Goal: Task Accomplishment & Management: Use online tool/utility

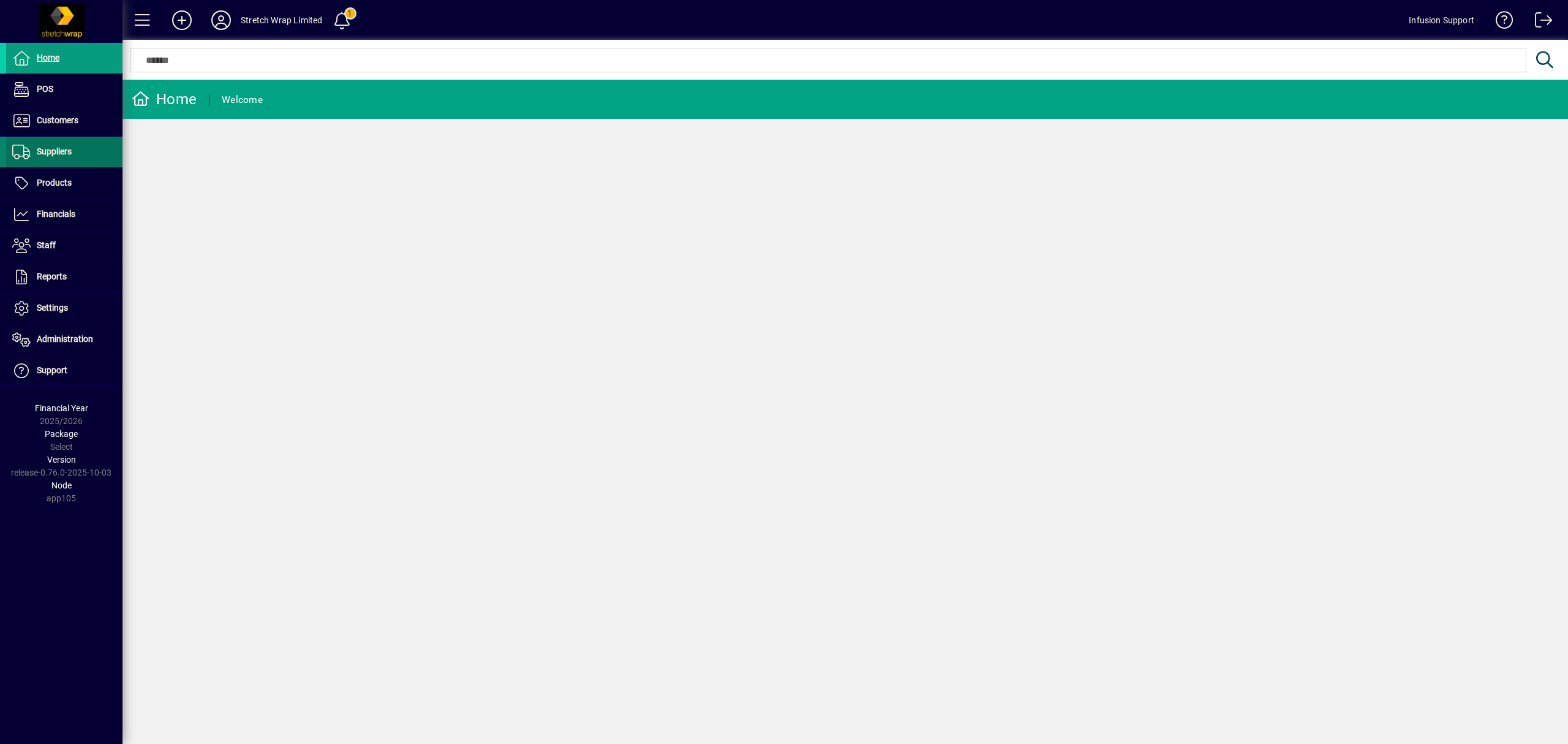
click at [64, 152] on span "Suppliers" at bounding box center [54, 151] width 35 height 9
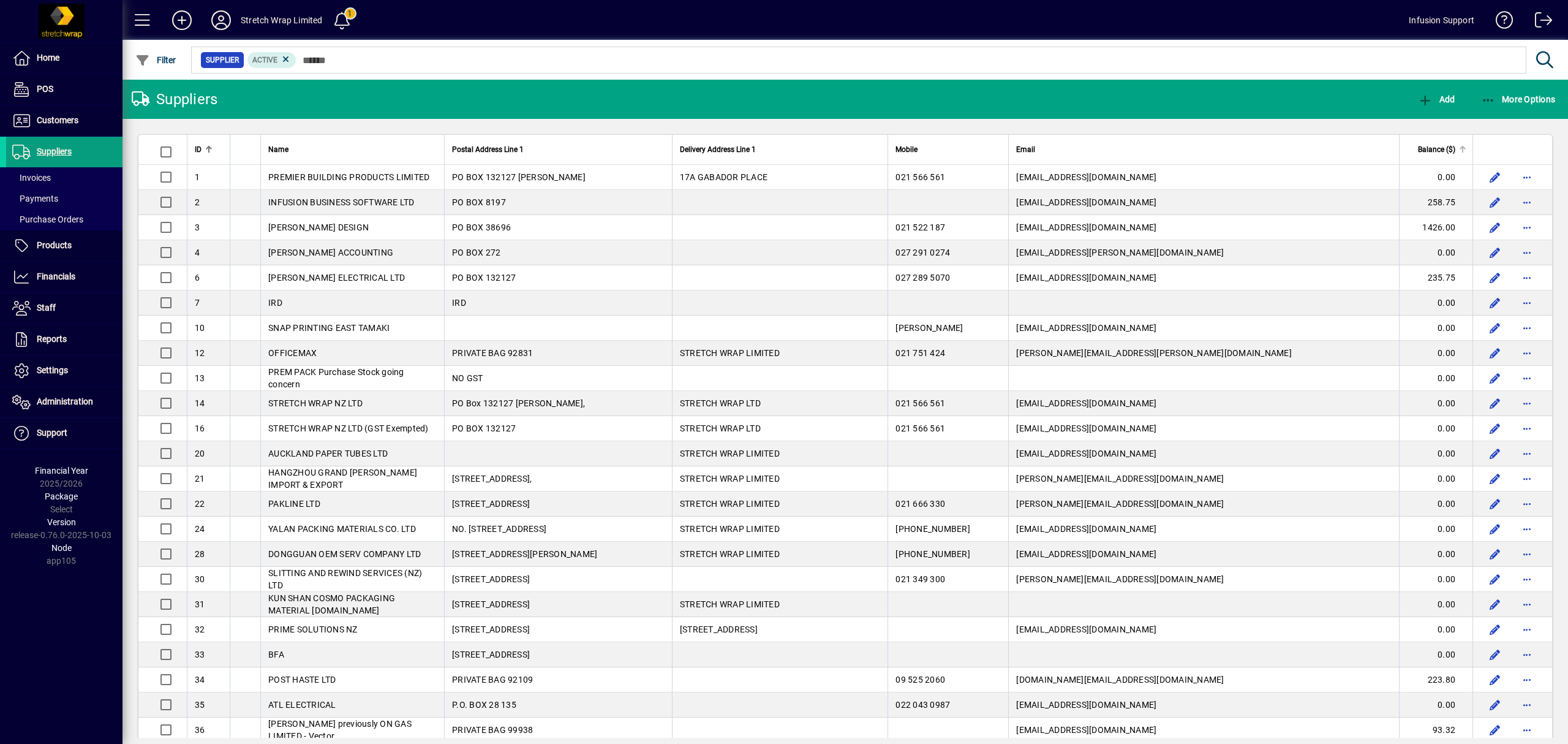
click at [1416, 142] on th "Balance ($)" at bounding box center [1436, 149] width 73 height 30
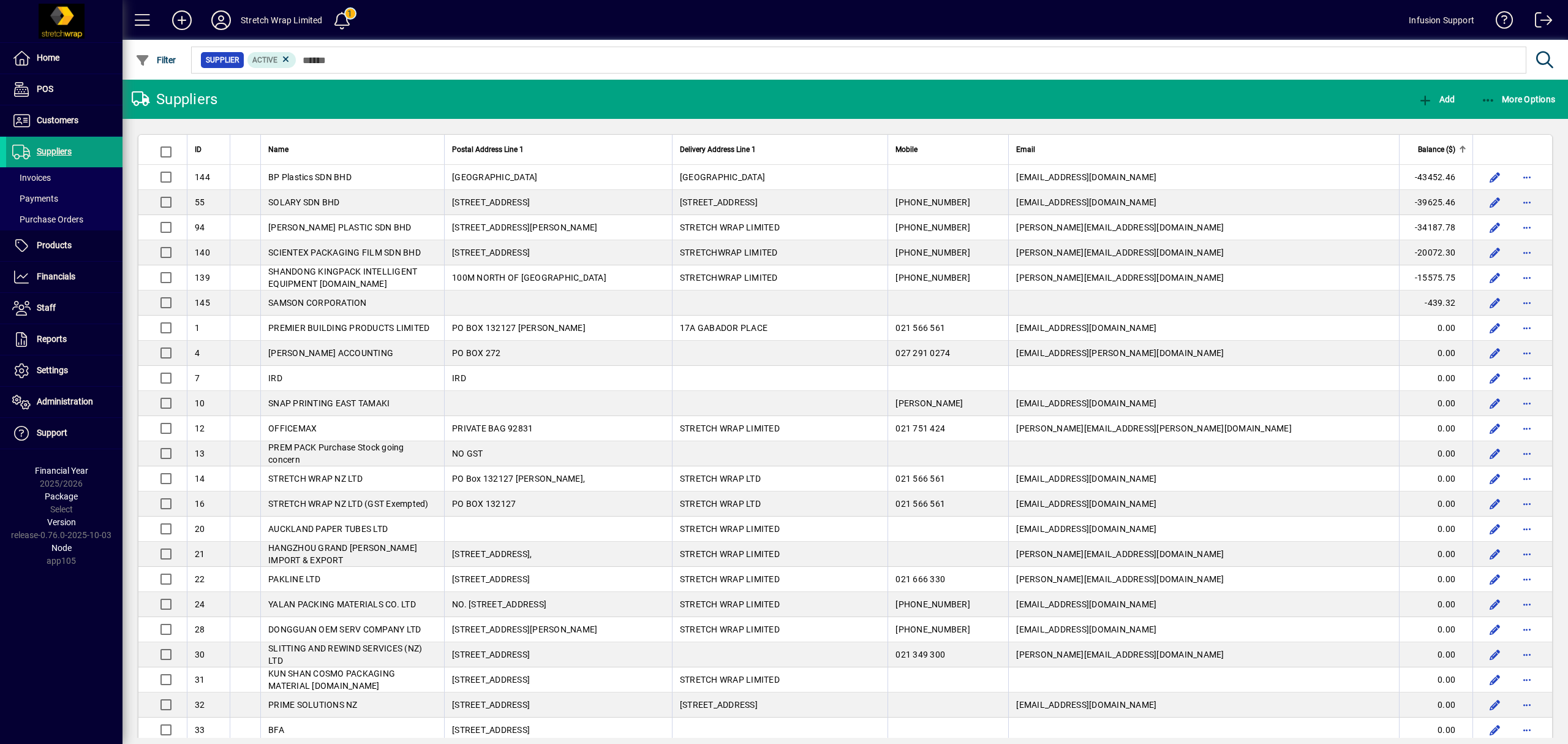
click at [1419, 148] on span "Balance ($)" at bounding box center [1437, 149] width 38 height 14
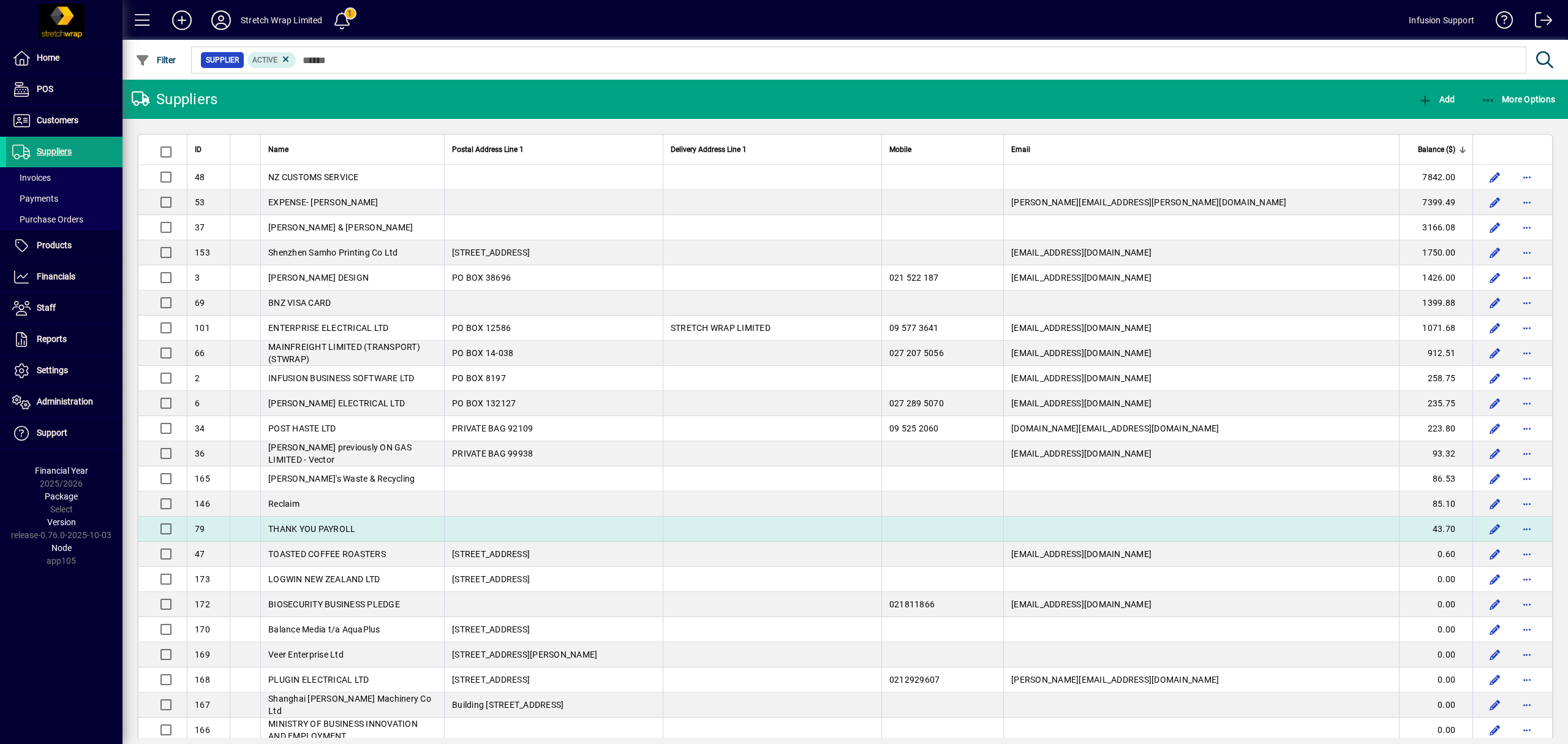
drag, startPoint x: 192, startPoint y: 146, endPoint x: 1444, endPoint y: 537, distance: 1311.6
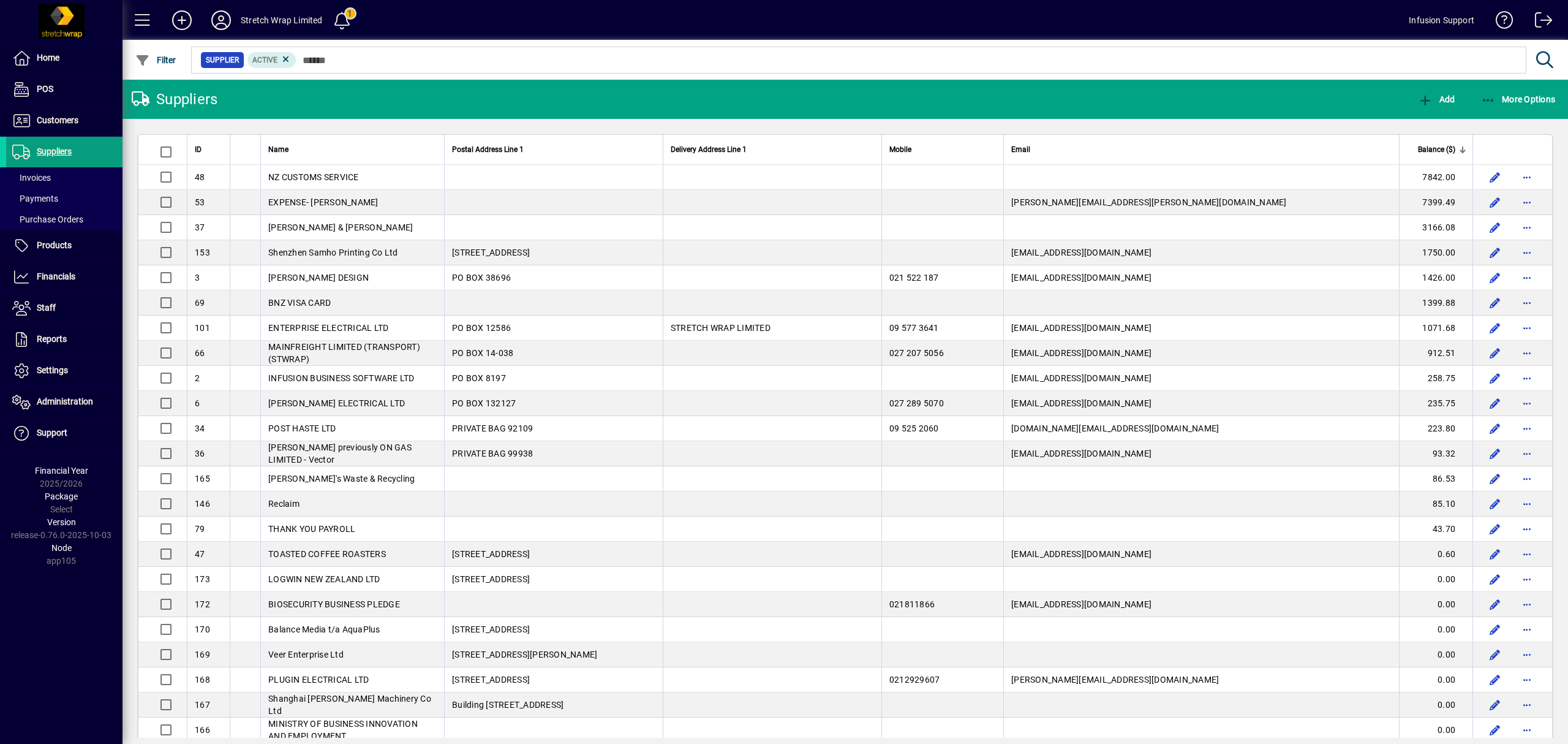
copy table "ID Name Postal Address Line 1 Delivery Address Line 1 Mobile Email Balance ($) …"
click at [359, 102] on mat-toolbar-row "Suppliers Add More Options" at bounding box center [845, 99] width 1445 height 39
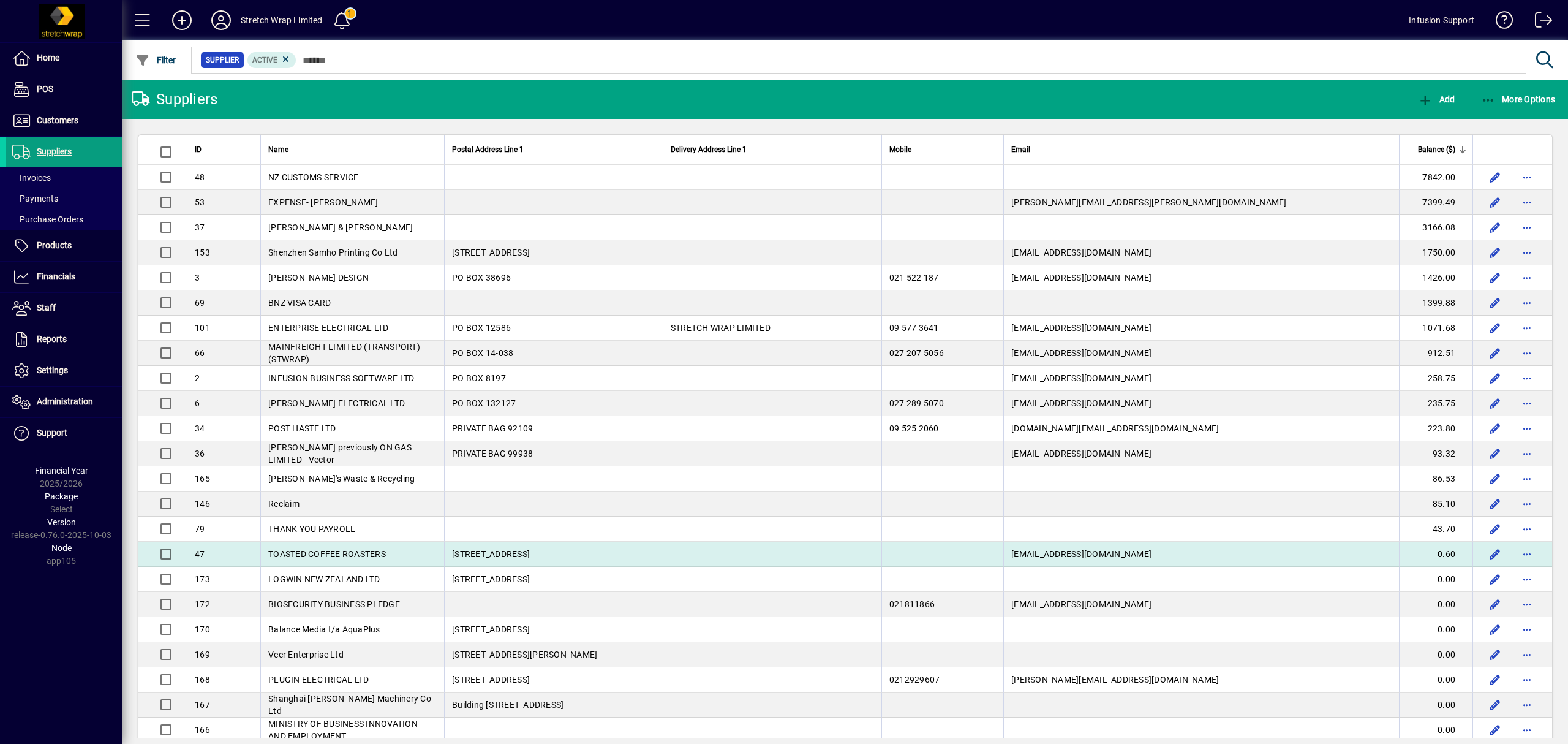
drag, startPoint x: 189, startPoint y: 148, endPoint x: 1454, endPoint y: 556, distance: 1329.2
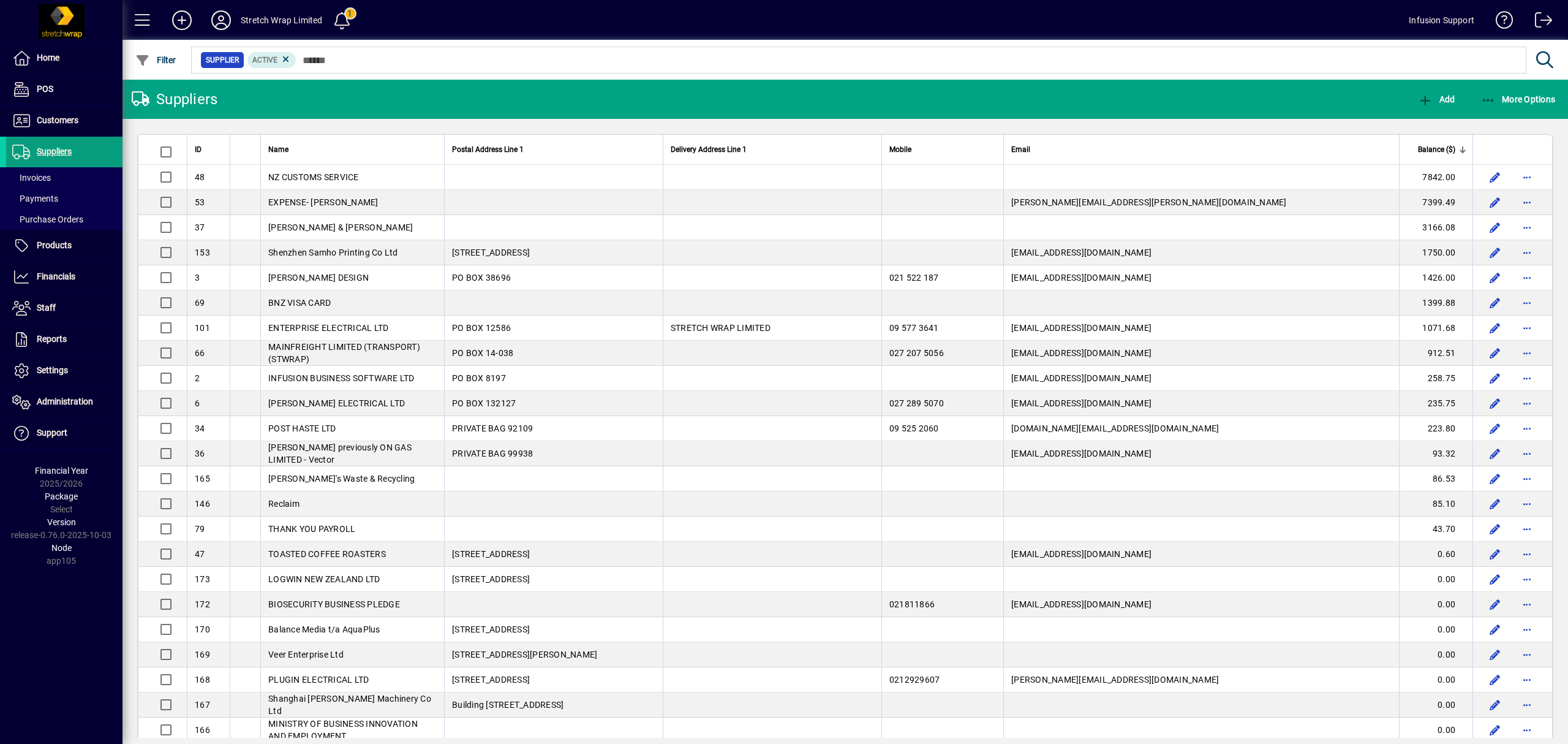
copy table "ID Name Postal Address Line 1 Delivery Address Line 1 Mobile Email Balance ($) …"
click at [1437, 142] on th "Balance ($)" at bounding box center [1436, 149] width 73 height 30
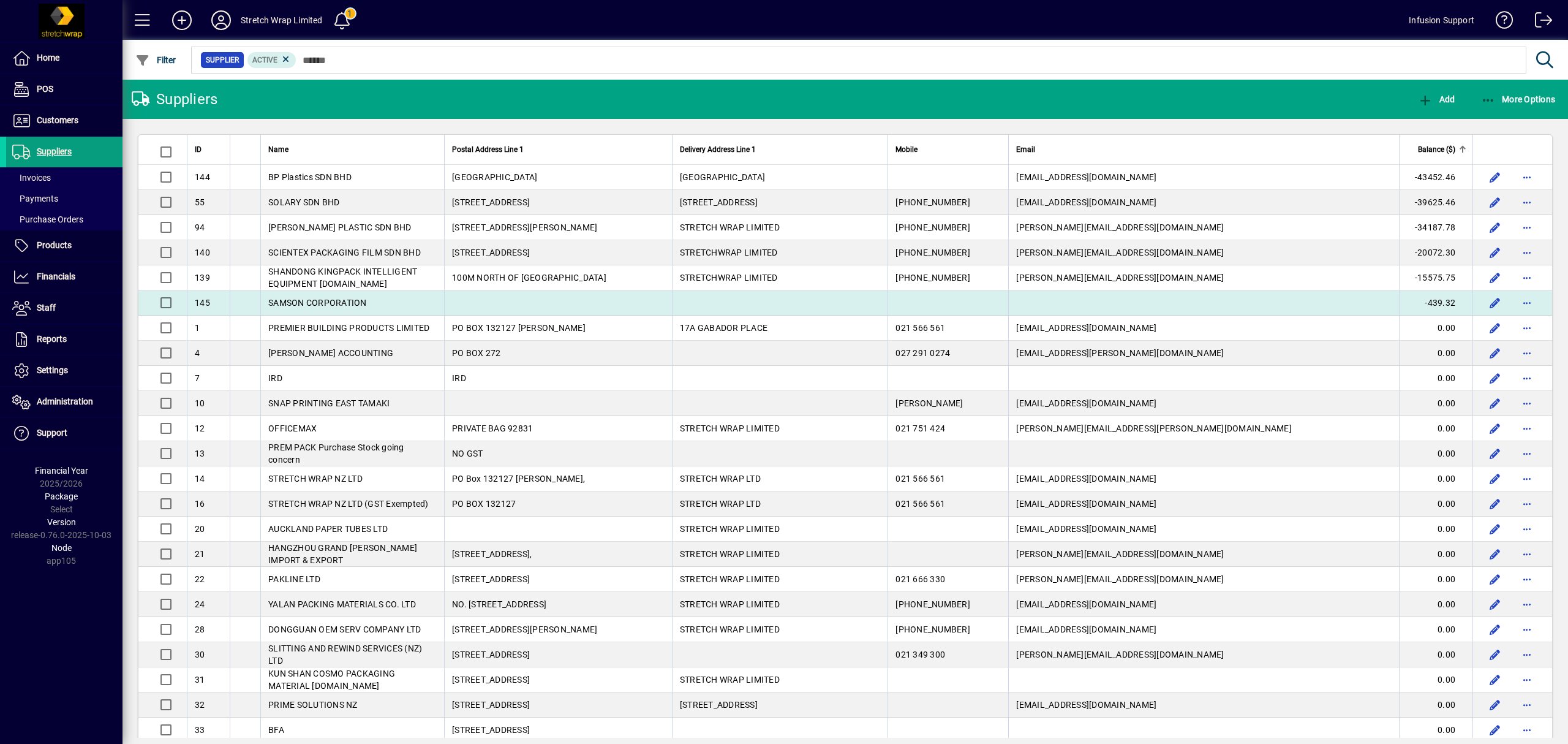
drag, startPoint x: 190, startPoint y: 143, endPoint x: 1461, endPoint y: 310, distance: 1281.9
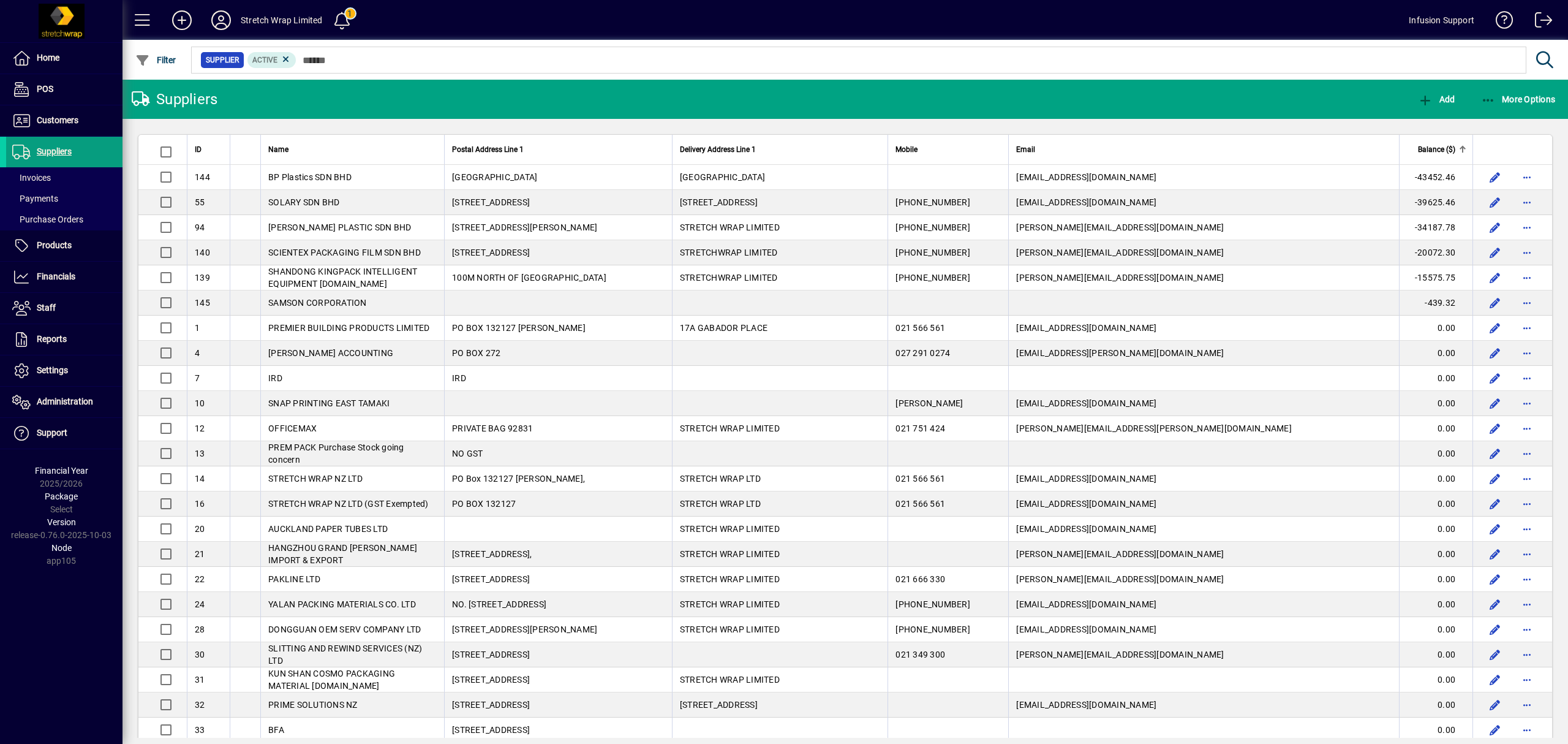
copy table "ID Name Postal Address Line 1 Delivery Address Line 1 Mobile Email Balance ($) …"
click at [1502, 103] on button "More Options" at bounding box center [1518, 99] width 81 height 22
click at [1486, 118] on button "Aged Trial Balance" at bounding box center [1489, 126] width 158 height 22
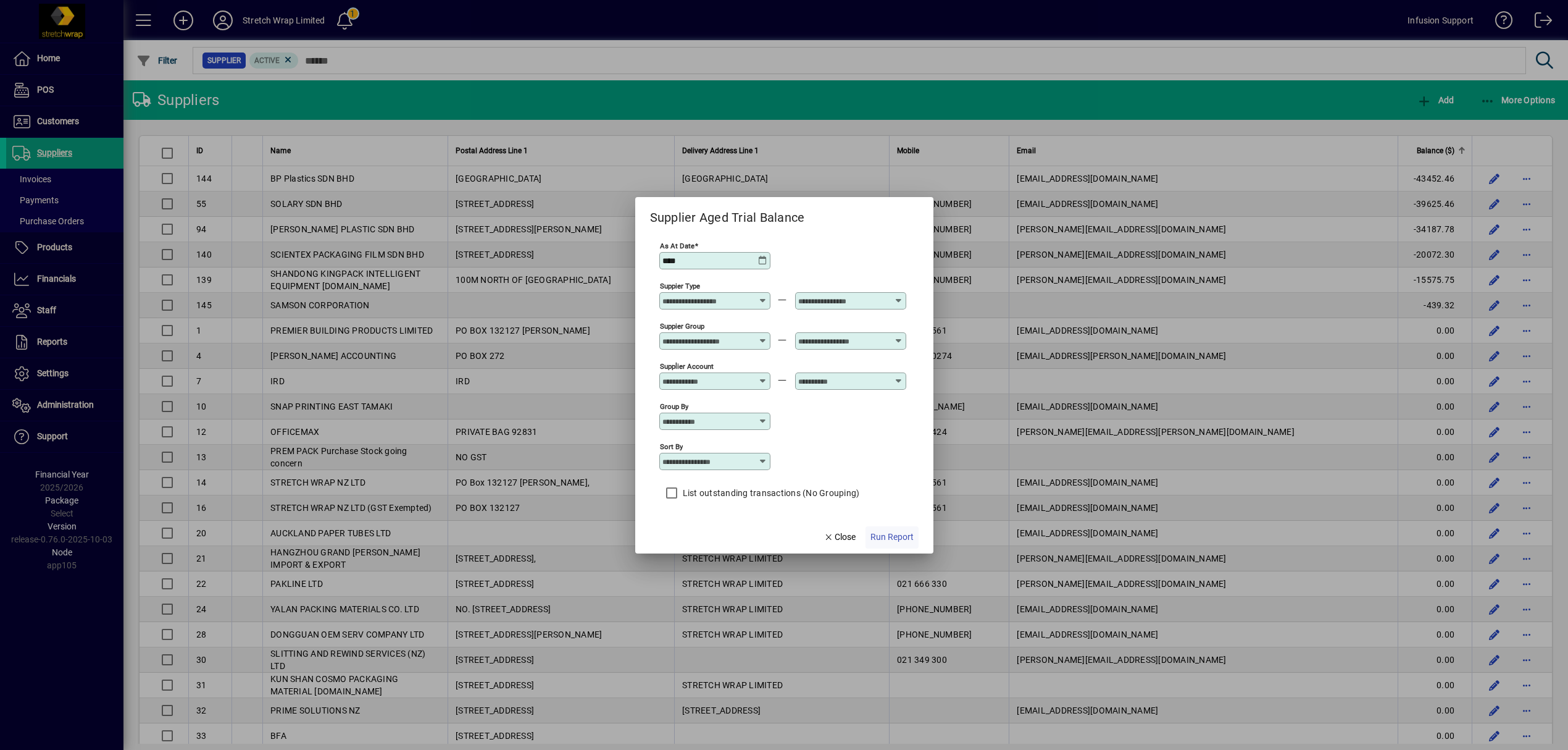
type input "**********"
click at [899, 531] on span "Run Report" at bounding box center [891, 537] width 43 height 13
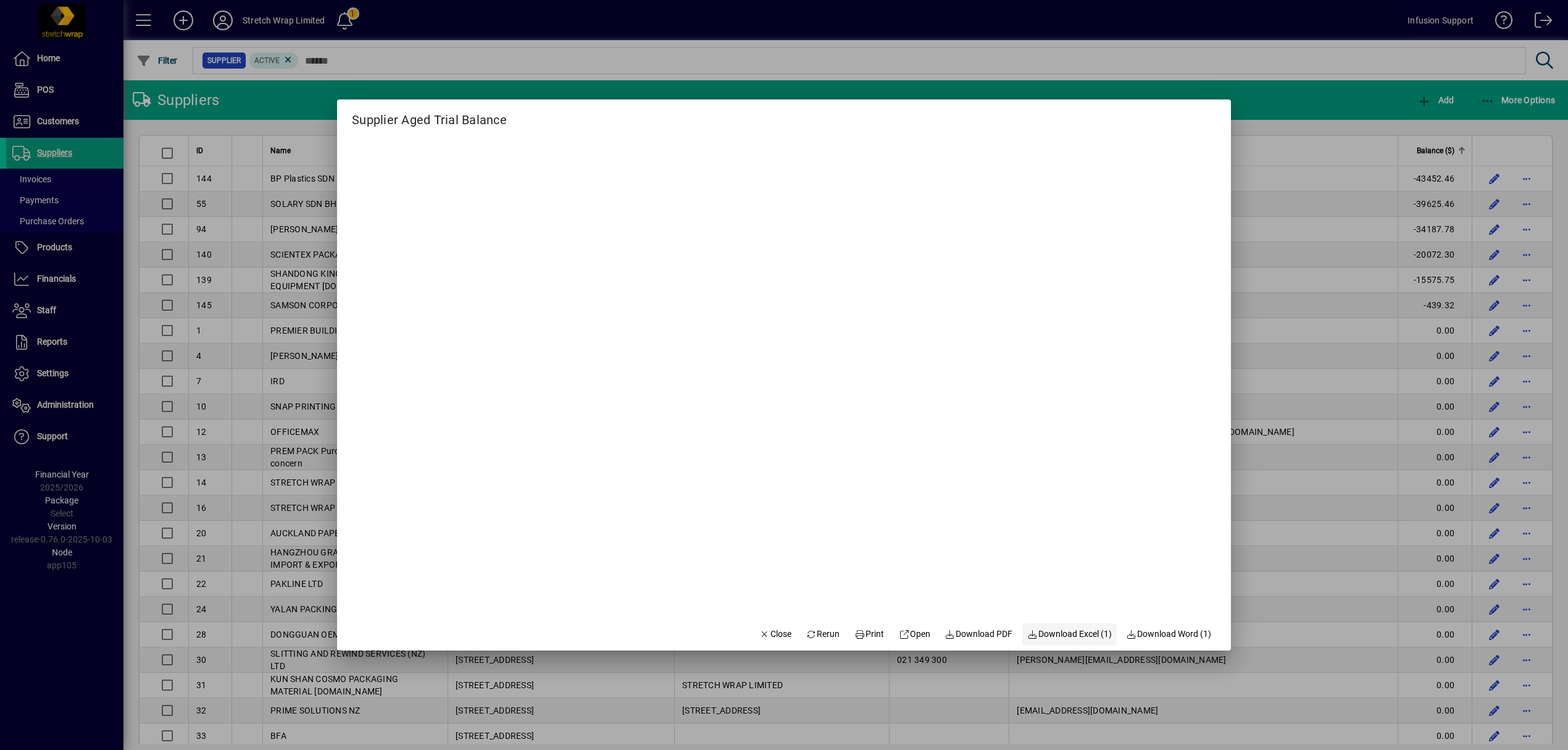
click at [1060, 624] on span "button" at bounding box center [1069, 634] width 95 height 29
drag, startPoint x: 758, startPoint y: 636, endPoint x: 770, endPoint y: 623, distance: 17.7
click at [759, 636] on span "Close" at bounding box center [775, 633] width 32 height 13
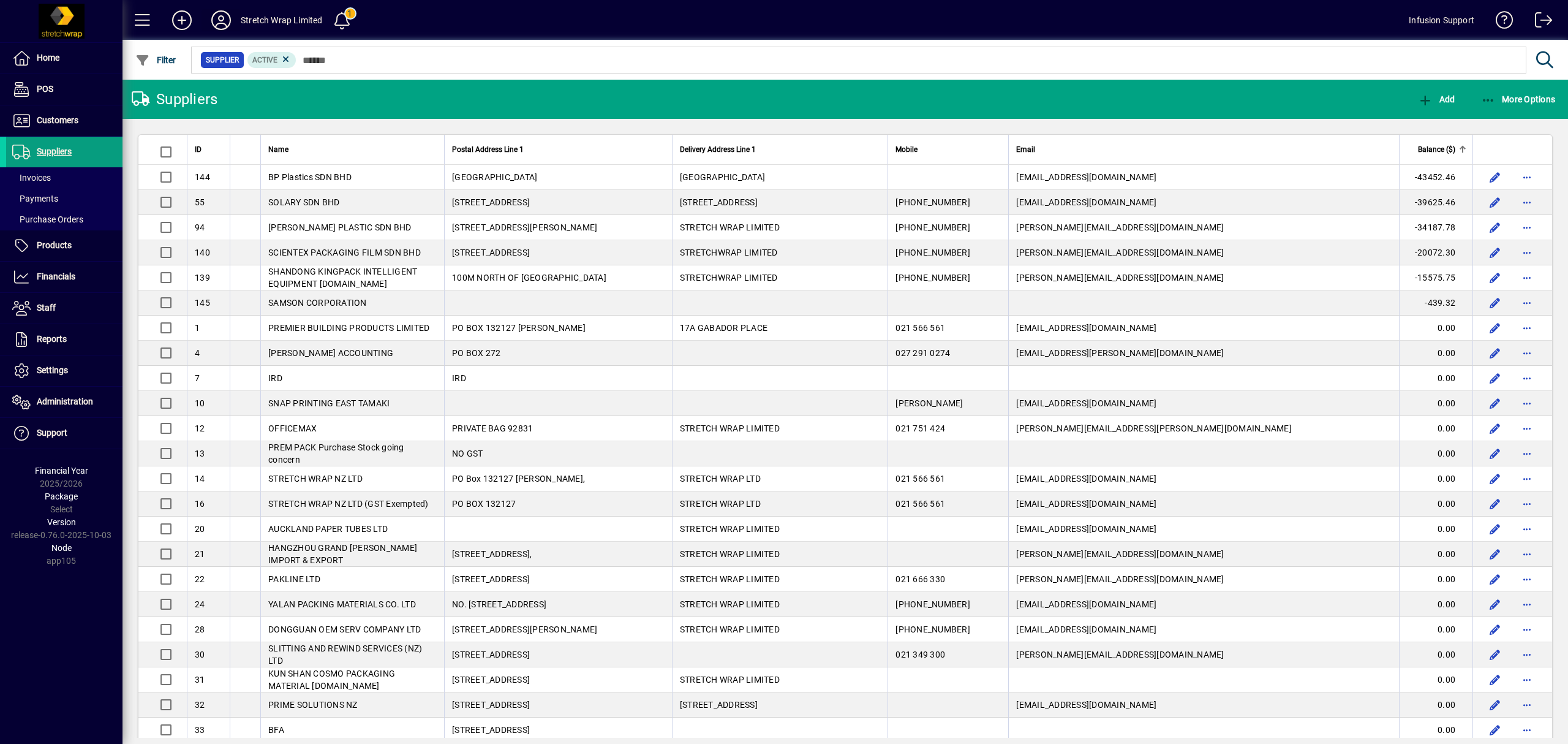
click at [218, 20] on icon at bounding box center [221, 20] width 25 height 20
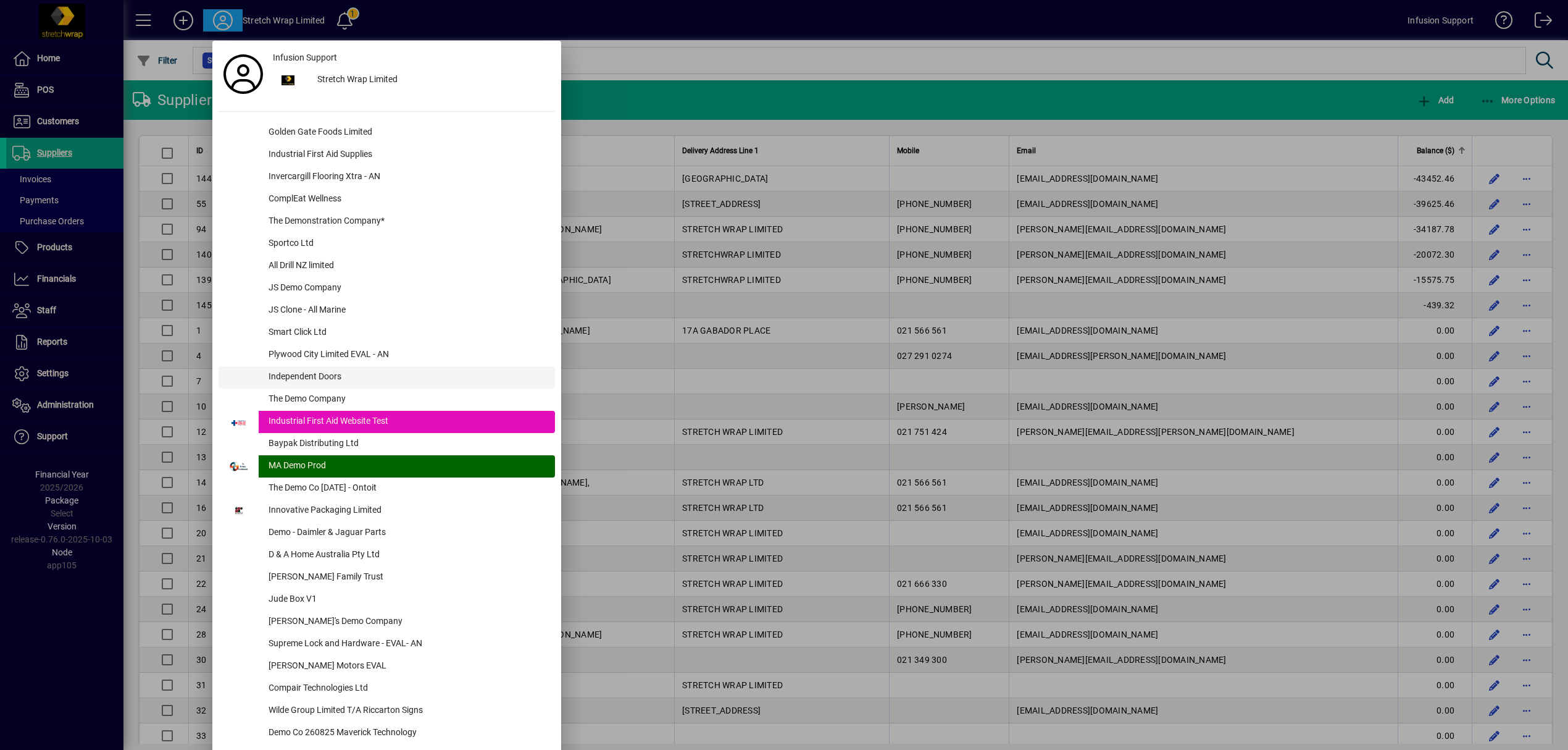
click at [334, 378] on div "Independent Doors" at bounding box center [407, 378] width 297 height 22
